Goal: Task Accomplishment & Management: Use online tool/utility

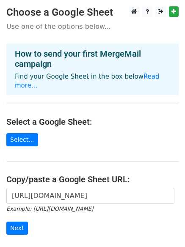
scroll to position [0, 192]
type input "[URL][DOMAIN_NAME]"
click at [24, 221] on input "Next" at bounding box center [17, 227] width 22 height 13
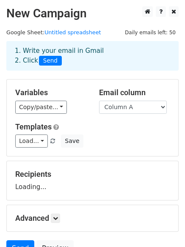
scroll to position [81, 0]
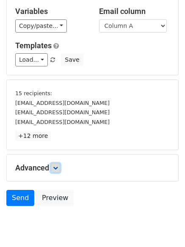
click at [55, 169] on icon at bounding box center [55, 167] width 5 height 5
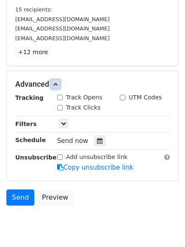
scroll to position [166, 0]
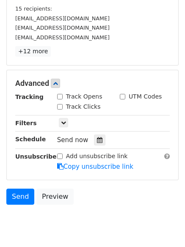
click at [60, 104] on input "Track Clicks" at bounding box center [59, 106] width 5 height 5
checkbox input "true"
click at [60, 93] on div "Track Opens" at bounding box center [79, 96] width 45 height 9
click at [58, 96] on input "Track Opens" at bounding box center [59, 96] width 5 height 5
checkbox input "true"
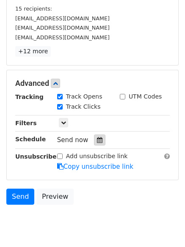
click at [97, 139] on icon at bounding box center [99, 140] width 5 height 6
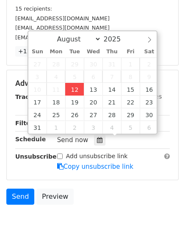
type input "2025-08-12 13:05"
type input "01"
type input "05"
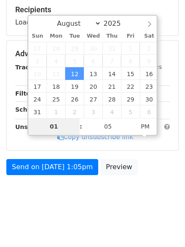
scroll to position [164, 0]
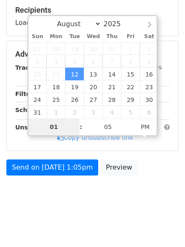
type input "4"
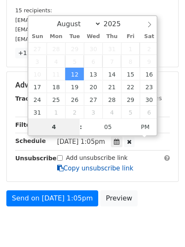
scroll to position [166, 0]
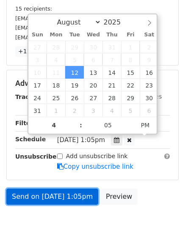
type input "2025-08-12 16:05"
click at [78, 199] on link "Send on Aug 12 at 1:05pm" at bounding box center [52, 196] width 92 height 16
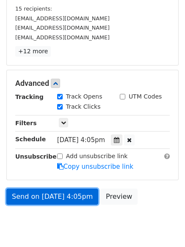
click at [73, 193] on link "Send on Aug 12 at 4:05pm" at bounding box center [52, 196] width 92 height 16
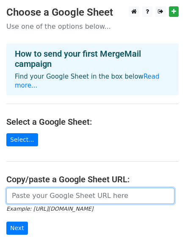
click at [78, 189] on input "url" at bounding box center [90, 196] width 168 height 16
type input "https://docs.google.com/spreadsheets/d/1KEh7uyWvnlaF6x_sdRg8aV8MMRAExMJmmdtEdcD…"
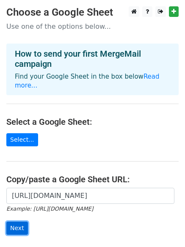
click at [15, 221] on input "Next" at bounding box center [17, 227] width 22 height 13
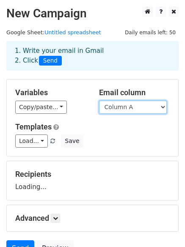
click at [134, 106] on select "Column A Column B Column C" at bounding box center [133, 107] width 68 height 13
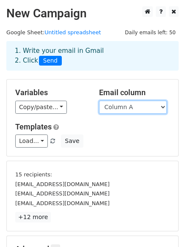
click at [129, 109] on select "Column A Column B Column C" at bounding box center [133, 107] width 68 height 13
select select "Column B"
click at [99, 101] on select "Column A Column B Column C" at bounding box center [133, 107] width 68 height 13
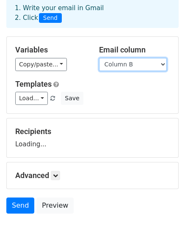
scroll to position [81, 0]
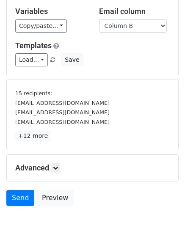
click at [54, 136] on p "+12 more" at bounding box center [92, 136] width 154 height 11
click at [57, 176] on div "Advanced Tracking Track Opens UTM Codes Track Clicks Filters Only include sprea…" at bounding box center [92, 168] width 171 height 26
click at [58, 169] on icon at bounding box center [55, 167] width 5 height 5
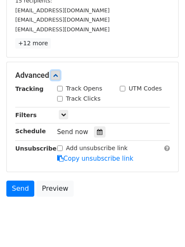
scroll to position [176, 0]
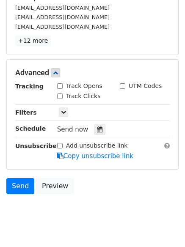
click at [63, 98] on div "Track Clicks" at bounding box center [79, 96] width 44 height 9
click at [61, 90] on div "Track Opens" at bounding box center [79, 86] width 45 height 9
click at [58, 97] on input "Track Clicks" at bounding box center [59, 95] width 5 height 5
checkbox input "true"
click at [57, 86] on input "Track Opens" at bounding box center [59, 85] width 5 height 5
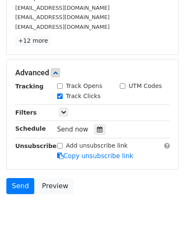
checkbox input "true"
click at [94, 126] on div at bounding box center [99, 129] width 11 height 11
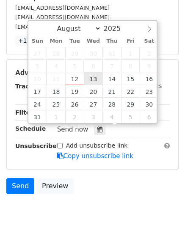
type input "2025-08-13 12:00"
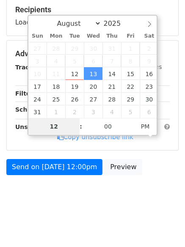
scroll to position [164, 0]
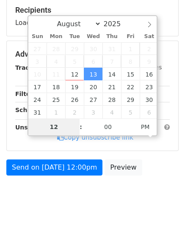
type input "5"
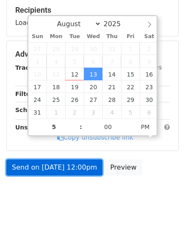
type input "2025-08-13 17:00"
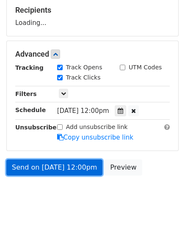
click at [76, 161] on link "Send on Aug 13 at 12:00pm" at bounding box center [54, 167] width 96 height 16
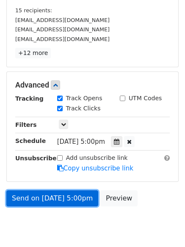
click at [75, 193] on link "Send on Aug 13 at 5:00pm" at bounding box center [52, 198] width 92 height 16
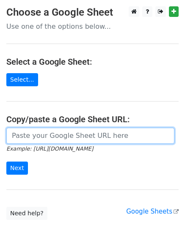
drag, startPoint x: 0, startPoint y: 0, endPoint x: 59, endPoint y: 134, distance: 146.4
click at [59, 132] on input "url" at bounding box center [90, 136] width 168 height 16
type input "https://docs.google.com/spreadsheets/d/1KEh7uyWvnlaF6x_sdRg8aV8MMRAExMJmmdtEdcD…"
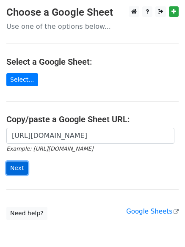
click at [11, 170] on input "Next" at bounding box center [17, 167] width 22 height 13
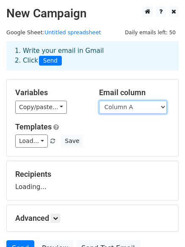
drag, startPoint x: 111, startPoint y: 104, endPoint x: 111, endPoint y: 109, distance: 5.5
click at [111, 104] on select "Column A Column B Column C" at bounding box center [133, 107] width 68 height 13
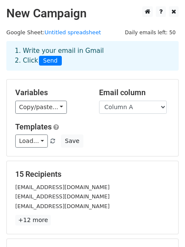
click at [112, 147] on div "Load... No templates saved Save" at bounding box center [92, 140] width 167 height 13
click at [130, 113] on select "Column A Column B Column C" at bounding box center [133, 107] width 68 height 13
select select "Column C"
click at [99, 101] on select "Column A Column B Column C" at bounding box center [133, 107] width 68 height 13
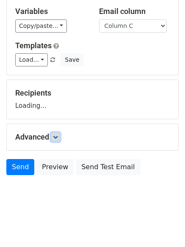
click at [58, 138] on icon at bounding box center [55, 136] width 5 height 5
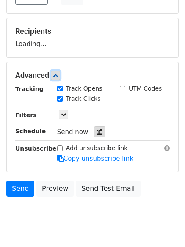
scroll to position [144, 0]
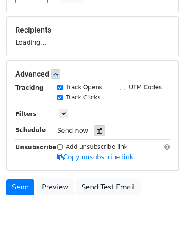
click at [96, 133] on div at bounding box center [99, 130] width 11 height 11
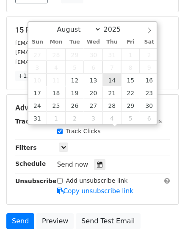
type input "2025-08-14 12:00"
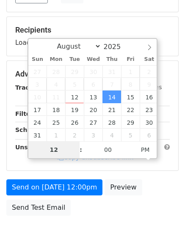
type input "6"
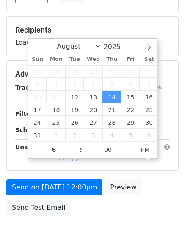
type input "2025-08-14 18:00"
click at [71, 170] on div "Advanced Tracking Track Opens UTM Codes Track Clicks Filters Only include sprea…" at bounding box center [92, 115] width 171 height 109
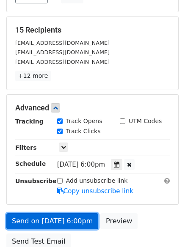
click at [72, 213] on div "Send on Aug 14 at 6:00pm Preview Send Test Email" at bounding box center [92, 233] width 185 height 41
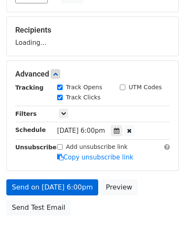
click at [61, 160] on icon at bounding box center [60, 157] width 6 height 6
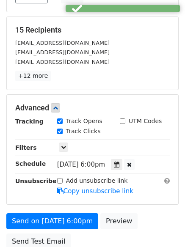
click at [72, 209] on form "Variables Copy/paste... {{Column A}} {{Column B}} {{Column C}} Email column Col…" at bounding box center [92, 94] width 172 height 318
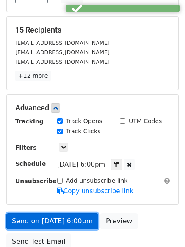
click at [72, 217] on link "Send on Aug 14 at 6:00pm" at bounding box center [52, 221] width 92 height 16
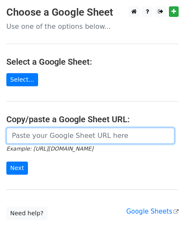
click at [50, 134] on input "url" at bounding box center [90, 136] width 168 height 16
type input "[URL][DOMAIN_NAME]"
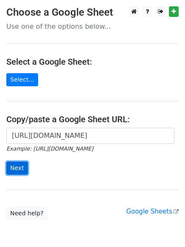
click at [16, 170] on input "Next" at bounding box center [17, 167] width 22 height 13
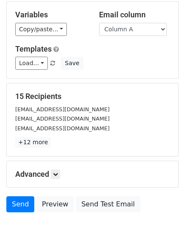
scroll to position [115, 0]
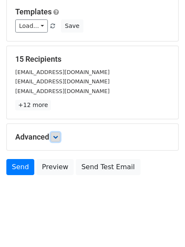
click at [54, 137] on link at bounding box center [55, 136] width 9 height 9
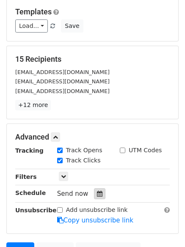
click at [94, 192] on div at bounding box center [99, 193] width 11 height 11
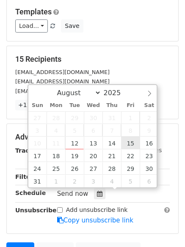
type input "[DATE] 12:00"
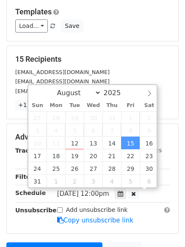
scroll to position [0, 0]
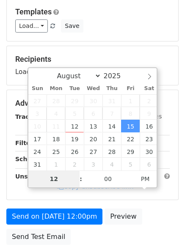
type input "7"
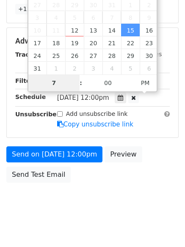
scroll to position [218, 0]
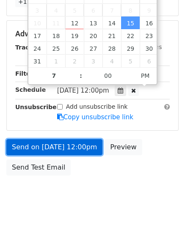
type input "[DATE] 19:00"
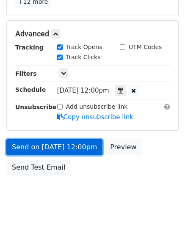
click at [68, 151] on link "Send on [DATE] 12:00pm" at bounding box center [54, 147] width 96 height 16
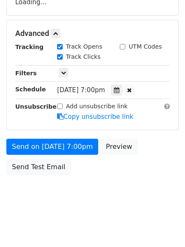
scroll to position [184, 0]
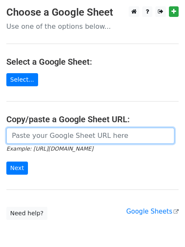
click at [47, 142] on input "url" at bounding box center [90, 136] width 168 height 16
type input "https://docs.google.com/spreadsheets/d/1KEh7uyWvnlaF6x_sdRg8aV8MMRAExMJmmdtEdcD…"
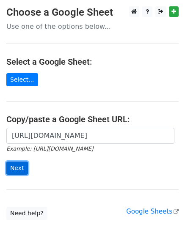
click at [12, 168] on input "Next" at bounding box center [17, 167] width 22 height 13
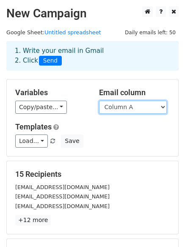
click at [150, 103] on select "Column A Column B Column C" at bounding box center [133, 107] width 68 height 13
select select "Column B"
click at [99, 101] on select "Column A Column B Column C" at bounding box center [133, 107] width 68 height 13
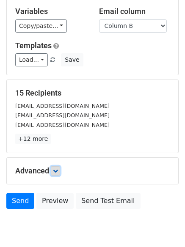
click at [58, 166] on link at bounding box center [55, 170] width 9 height 9
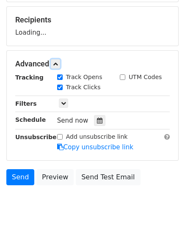
scroll to position [163, 0]
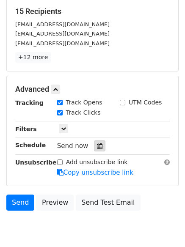
click at [97, 147] on icon at bounding box center [99, 146] width 5 height 6
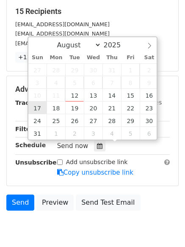
type input "[DATE] 12:00"
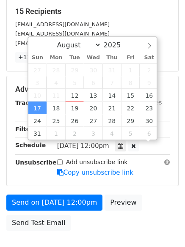
scroll to position [0, 0]
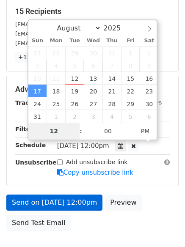
type input "9"
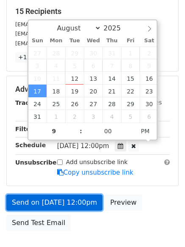
type input "[DATE] 21:00"
click at [74, 207] on link "Send on [DATE] 12:00pm" at bounding box center [54, 202] width 96 height 16
